Goal: Task Accomplishment & Management: Use online tool/utility

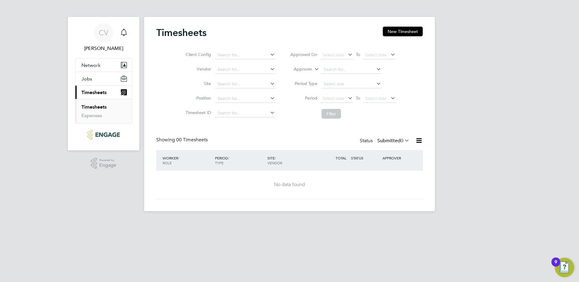
click at [109, 89] on button "Current page: Timesheets" at bounding box center [103, 92] width 56 height 13
click at [107, 61] on button "Network" at bounding box center [103, 64] width 56 height 13
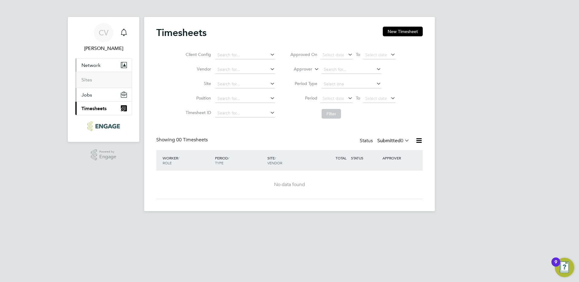
click at [102, 94] on button "Jobs" at bounding box center [103, 94] width 56 height 13
click at [105, 109] on span "Timesheets" at bounding box center [93, 109] width 25 height 6
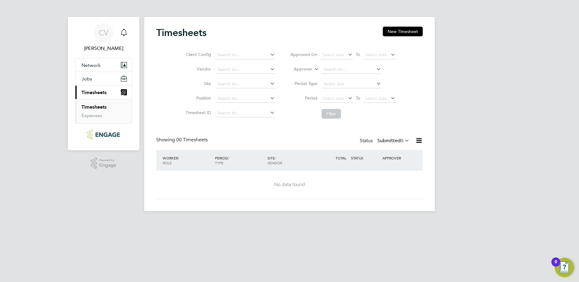
drag, startPoint x: 280, startPoint y: 182, endPoint x: 192, endPoint y: 153, distance: 92.5
click at [279, 182] on div "No data found" at bounding box center [289, 185] width 254 height 6
click at [403, 138] on icon at bounding box center [403, 140] width 0 height 8
click at [390, 148] on li "All" at bounding box center [394, 151] width 28 height 8
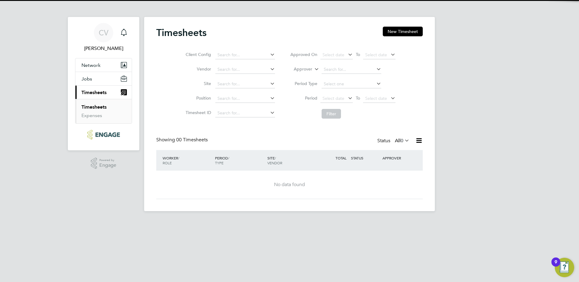
click at [419, 140] on icon at bounding box center [419, 141] width 8 height 8
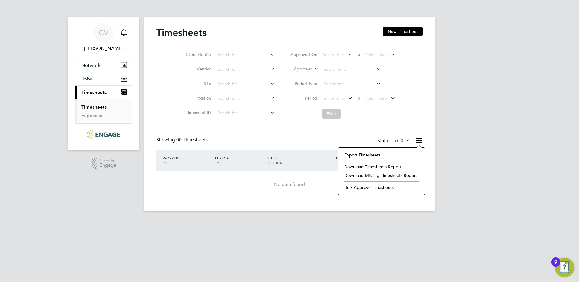
click at [380, 166] on li "Download Timesheets Report" at bounding box center [381, 167] width 80 height 8
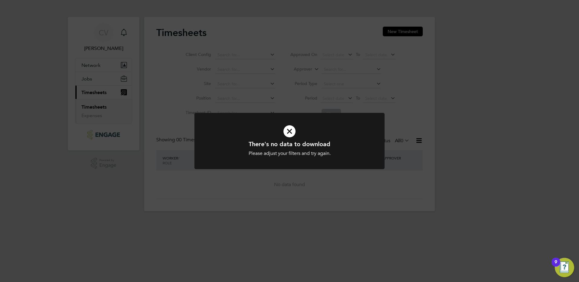
click at [286, 126] on icon at bounding box center [289, 132] width 157 height 24
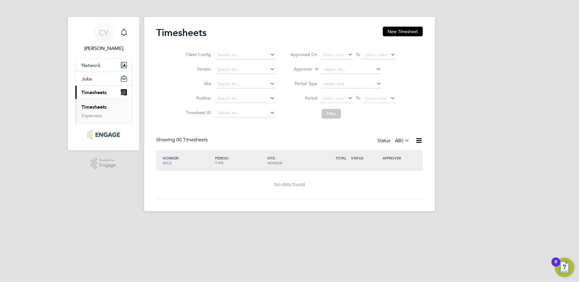
click at [292, 188] on div "Timesheets New Timesheet Client Config Vendor Site Position Timesheet ID Approv…" at bounding box center [289, 114] width 291 height 194
